Goal: Information Seeking & Learning: Learn about a topic

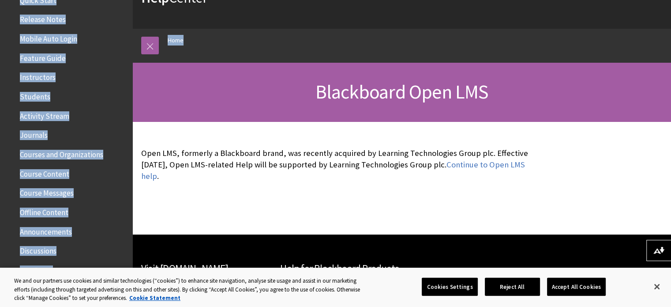
scroll to position [48, 0]
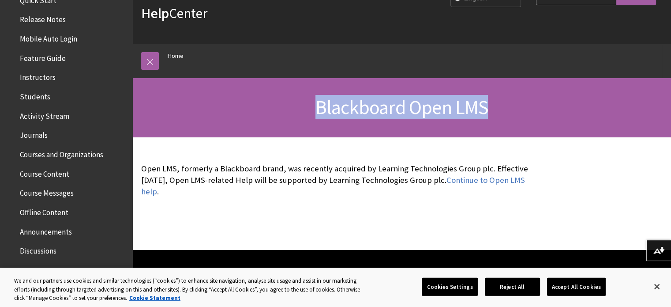
drag, startPoint x: 314, startPoint y: 5, endPoint x: 487, endPoint y: 113, distance: 203.9
click at [487, 113] on h1 "Blackboard Open LMS" at bounding box center [401, 107] width 521 height 23
copy span "Blackboard Open LMS"
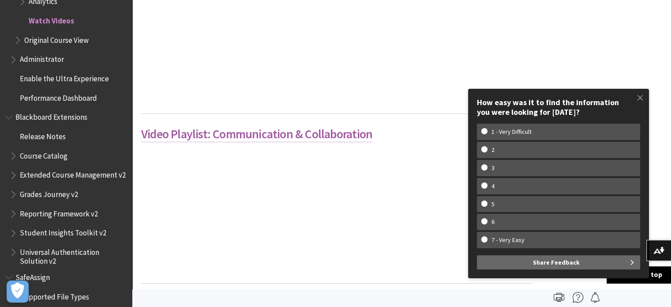
scroll to position [441, 0]
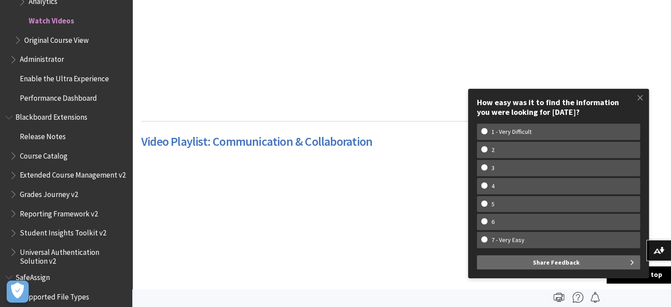
click at [297, 216] on div at bounding box center [238, 218] width 195 height 123
click at [636, 94] on span at bounding box center [640, 97] width 19 height 19
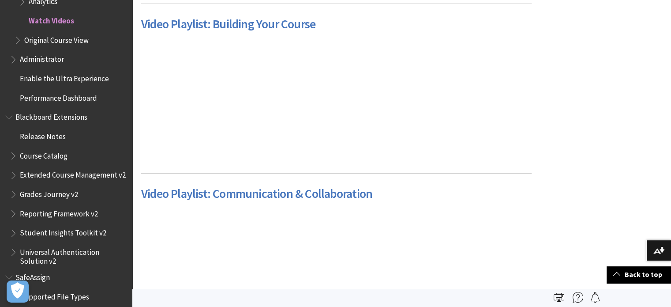
scroll to position [309, 0]
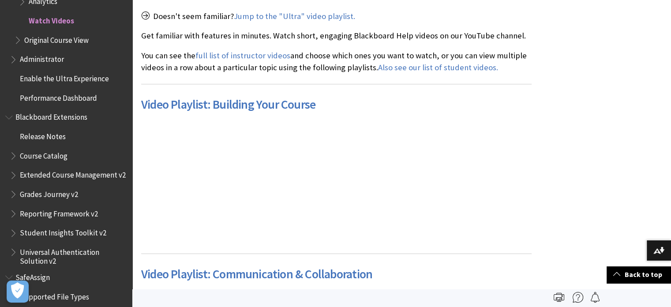
click at [248, 178] on div at bounding box center [238, 181] width 195 height 123
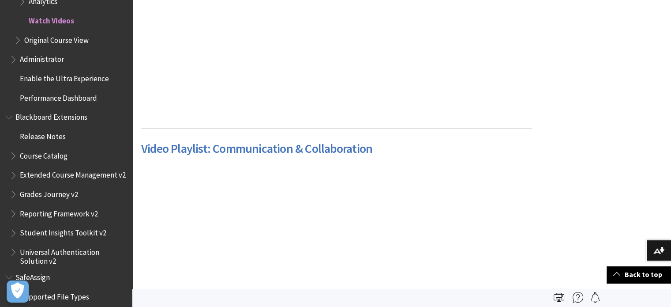
scroll to position [337, 0]
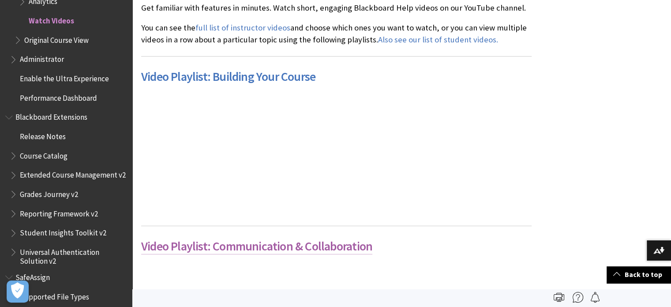
click at [198, 246] on link "Video Playlist: Communication & Collaboration" at bounding box center [256, 246] width 231 height 16
